Goal: Find specific page/section: Find specific page/section

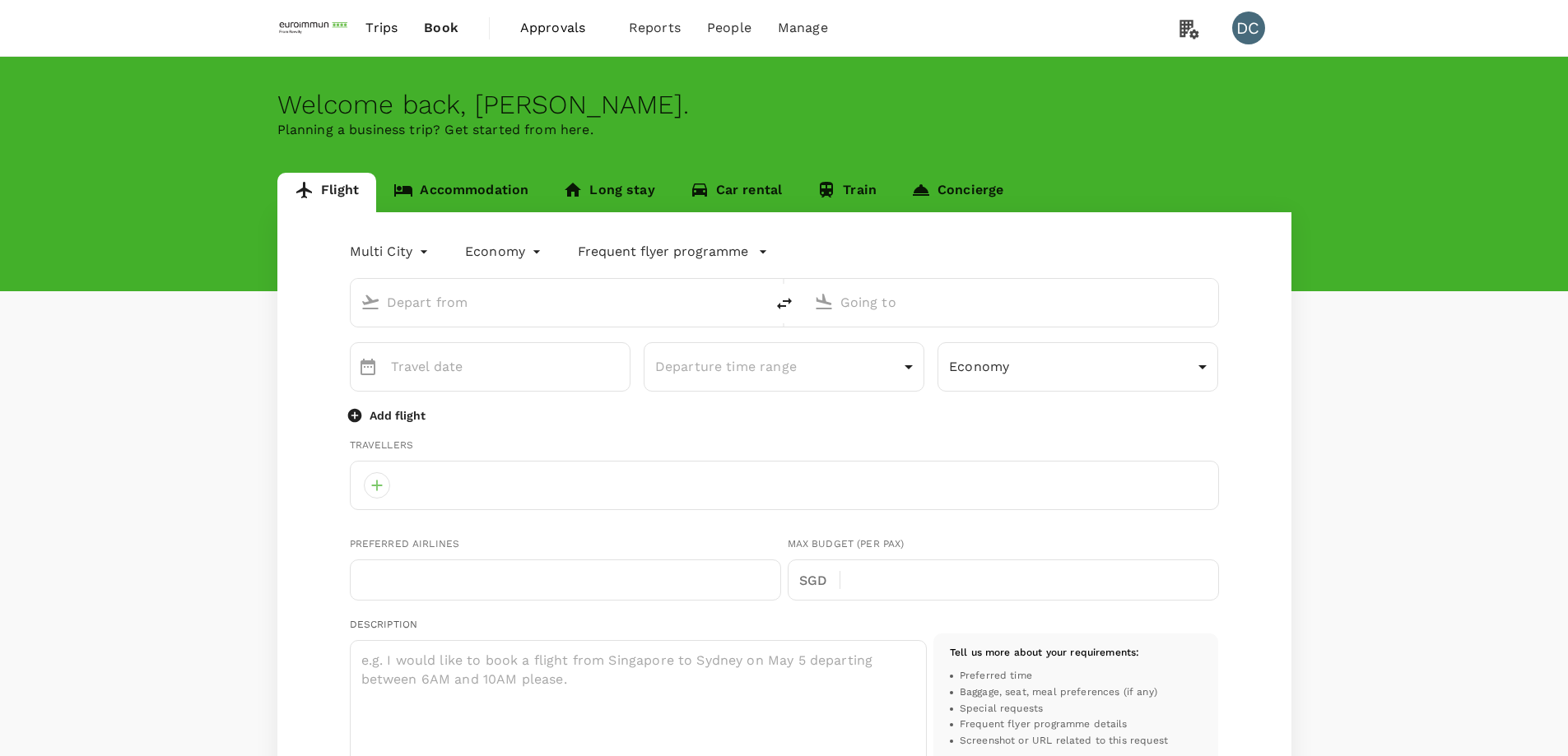
click at [545, 35] on span "Approvals" at bounding box center [561, 28] width 82 height 20
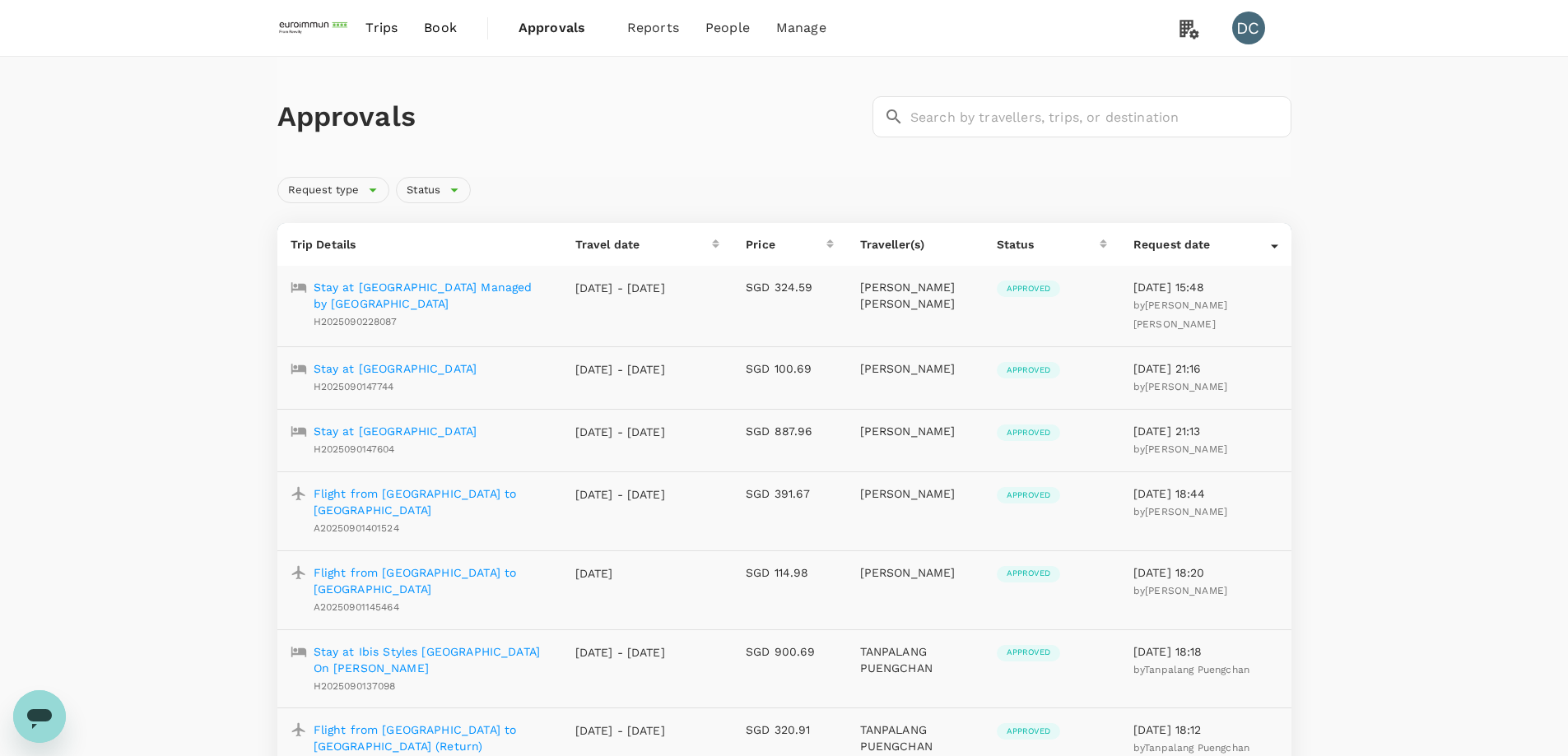
click at [392, 33] on span "Trips" at bounding box center [380, 28] width 32 height 20
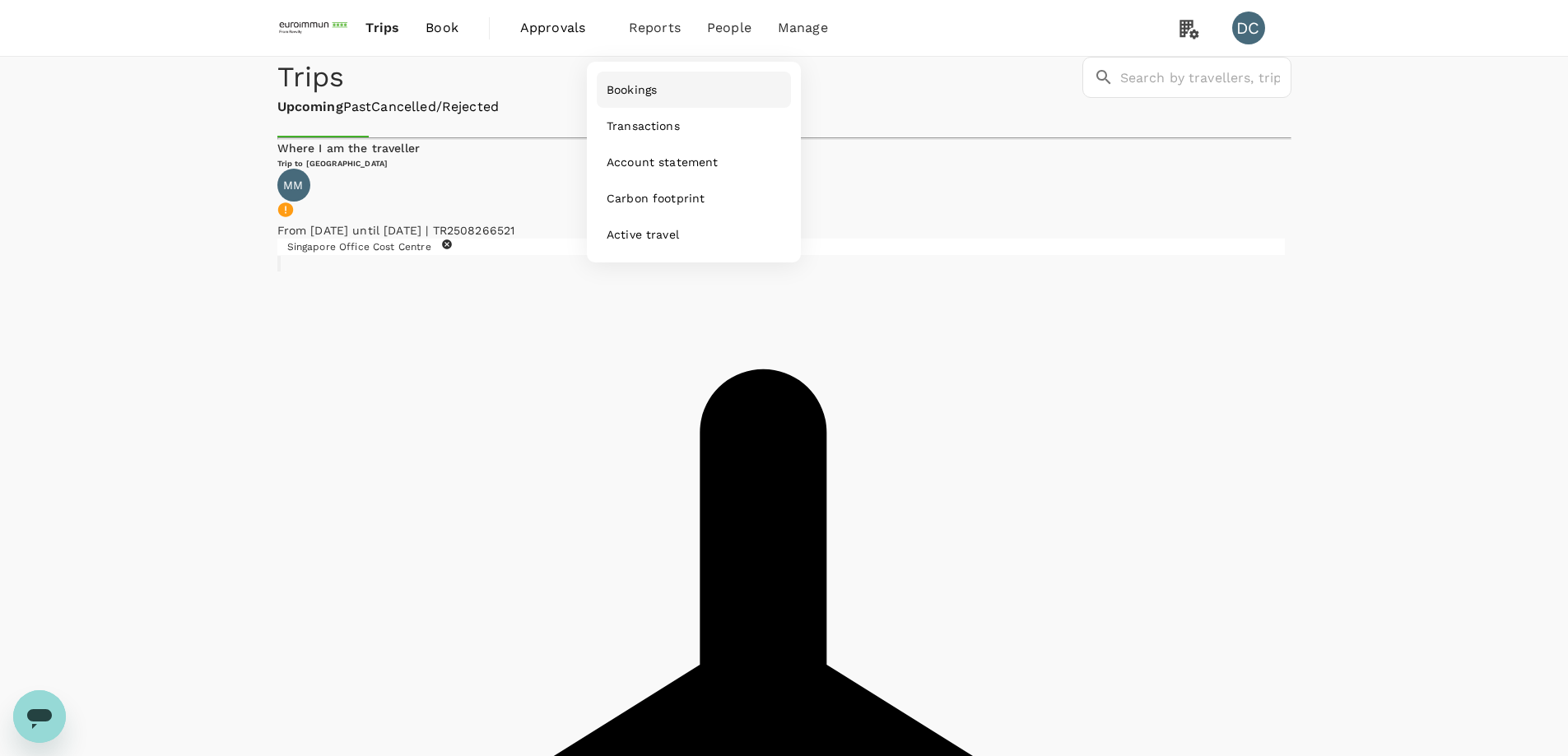
click at [633, 95] on span "Bookings" at bounding box center [632, 90] width 50 height 16
